Goal: Navigation & Orientation: Go to known website

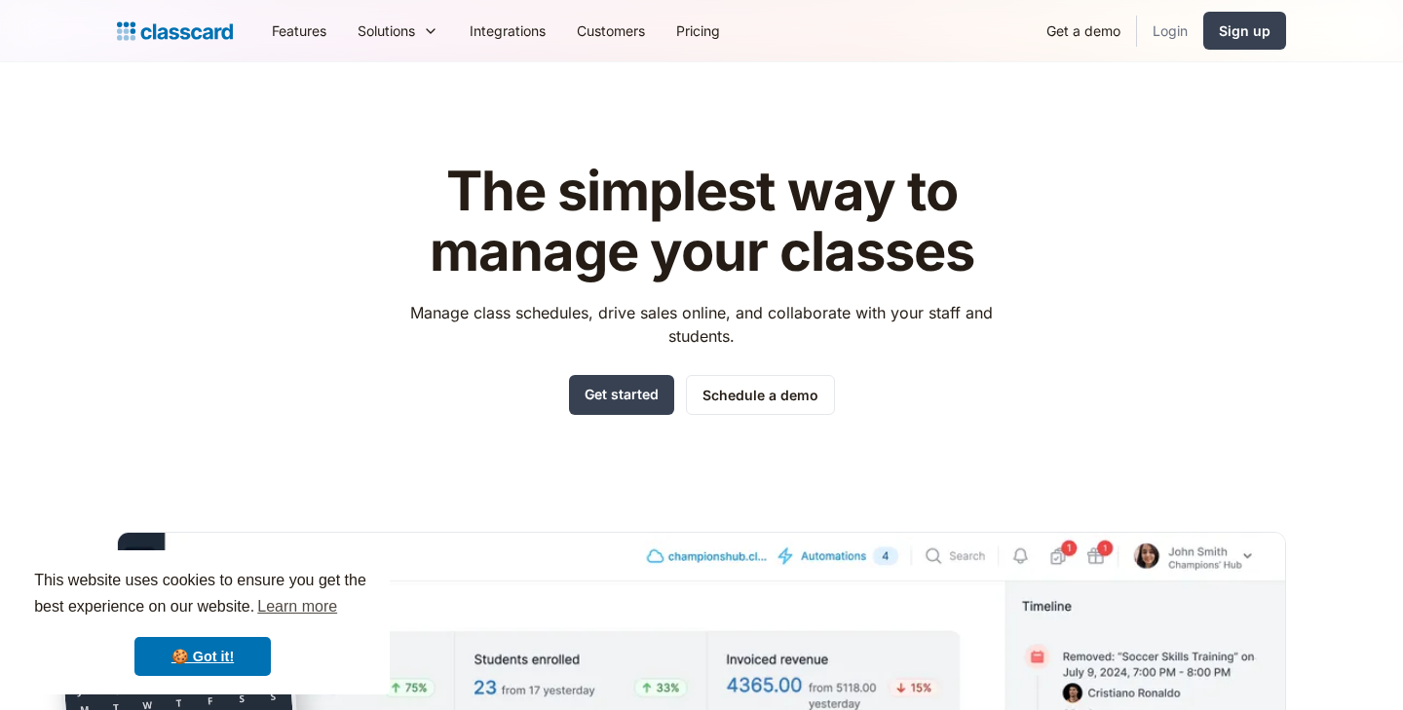
click at [1172, 22] on link "Login" at bounding box center [1170, 31] width 66 height 44
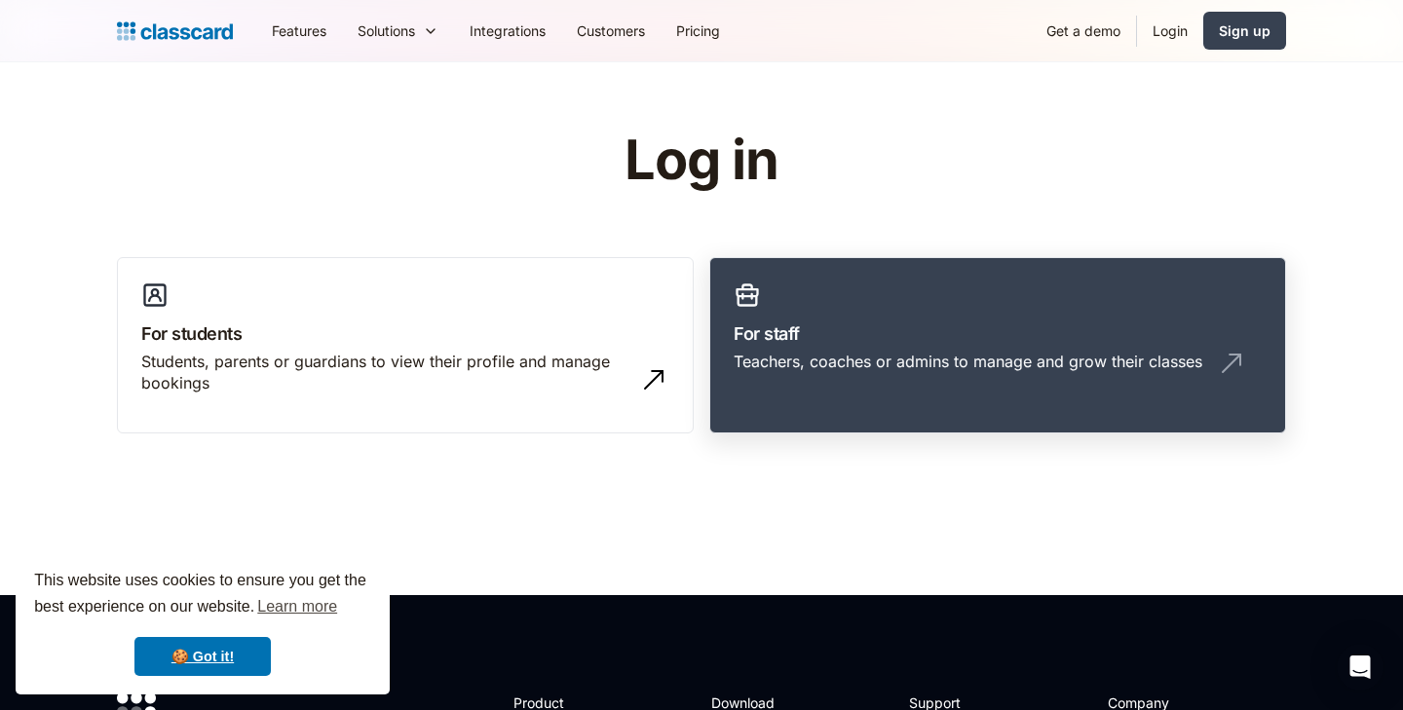
click at [951, 357] on div "Teachers, coaches or admins to manage and grow their classes" at bounding box center [968, 361] width 469 height 21
